Goal: Find specific page/section: Find specific page/section

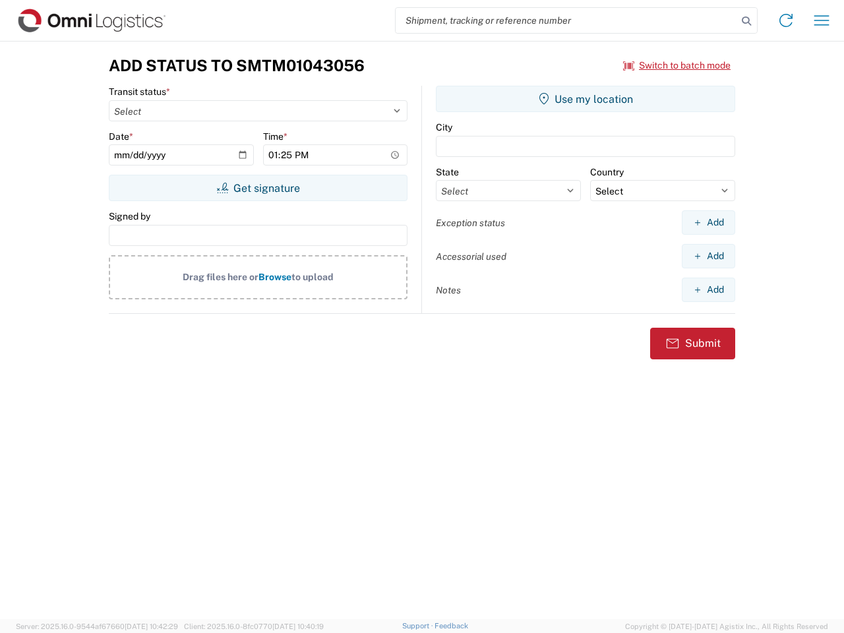
click at [566, 20] on input "search" at bounding box center [565, 20] width 341 height 25
click at [746, 21] on icon at bounding box center [746, 21] width 18 height 18
click at [786, 20] on icon at bounding box center [785, 20] width 21 height 21
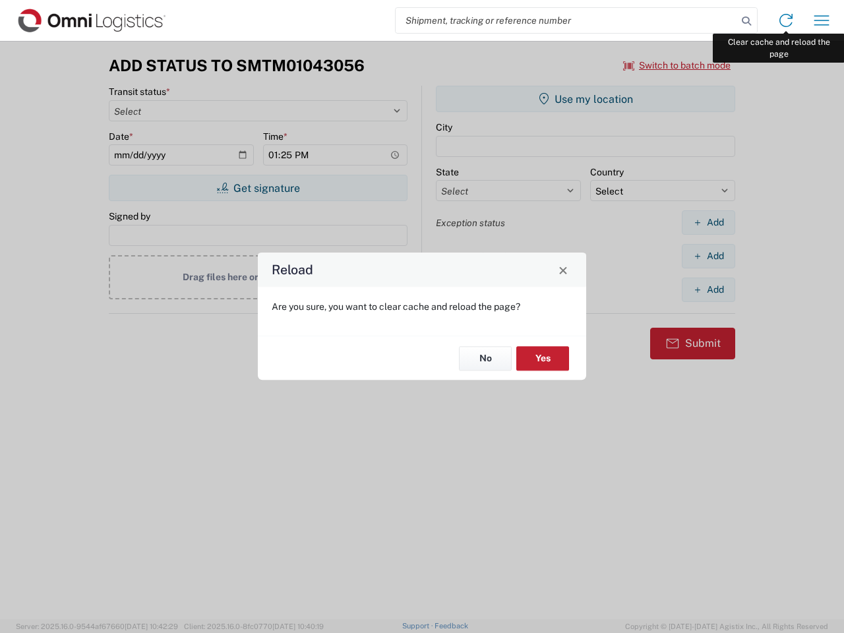
click at [821, 20] on div "Reload Are you sure, you want to clear cache and reload the page? No Yes" at bounding box center [422, 316] width 844 height 633
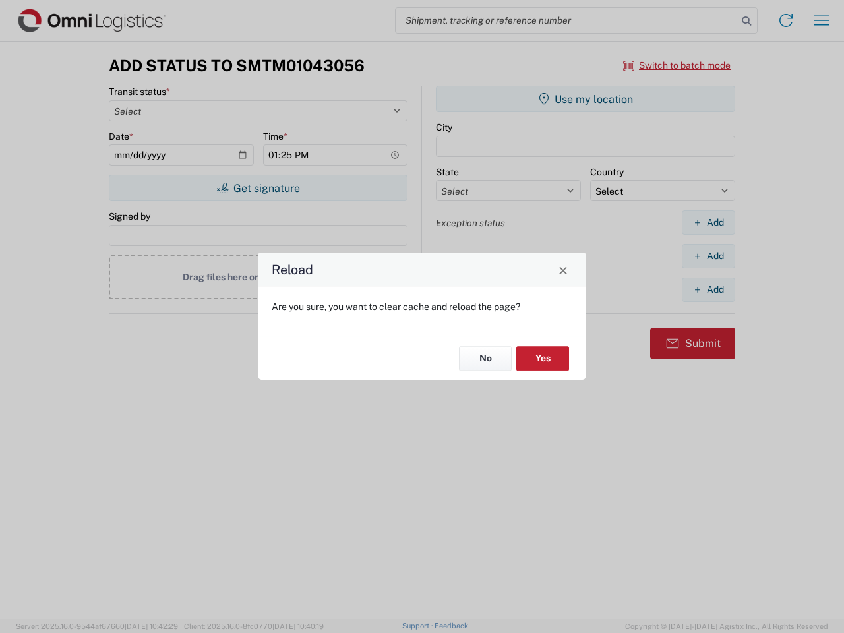
click at [677, 65] on div "Reload Are you sure, you want to clear cache and reload the page? No Yes" at bounding box center [422, 316] width 844 height 633
click at [258, 188] on div "Reload Are you sure, you want to clear cache and reload the page? No Yes" at bounding box center [422, 316] width 844 height 633
click at [585, 99] on div "Reload Are you sure, you want to clear cache and reload the page? No Yes" at bounding box center [422, 316] width 844 height 633
click at [708, 222] on div "Reload Are you sure, you want to clear cache and reload the page? No Yes" at bounding box center [422, 316] width 844 height 633
click at [708, 256] on div "Reload Are you sure, you want to clear cache and reload the page? No Yes" at bounding box center [422, 316] width 844 height 633
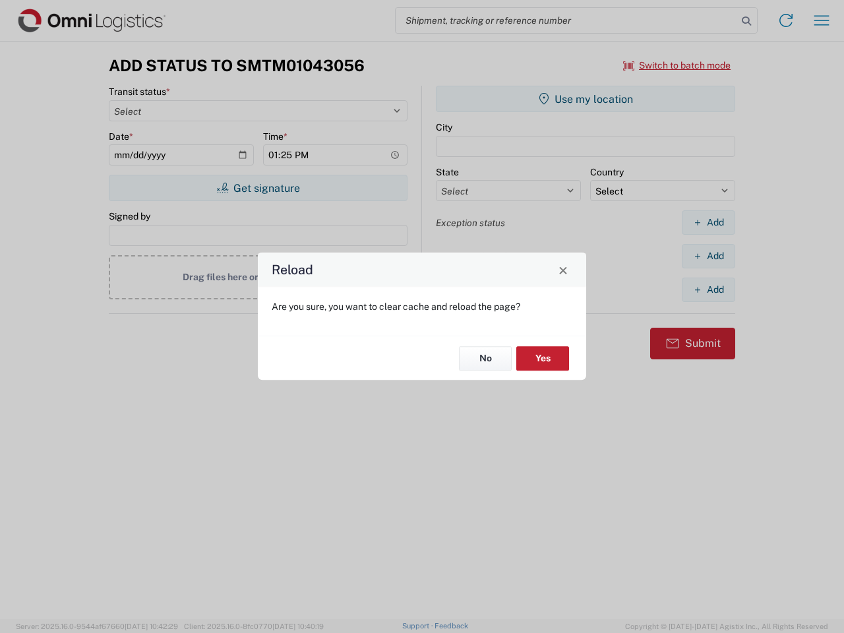
click at [708, 289] on div "Reload Are you sure, you want to clear cache and reload the page? No Yes" at bounding box center [422, 316] width 844 height 633
